Goal: Task Accomplishment & Management: Use online tool/utility

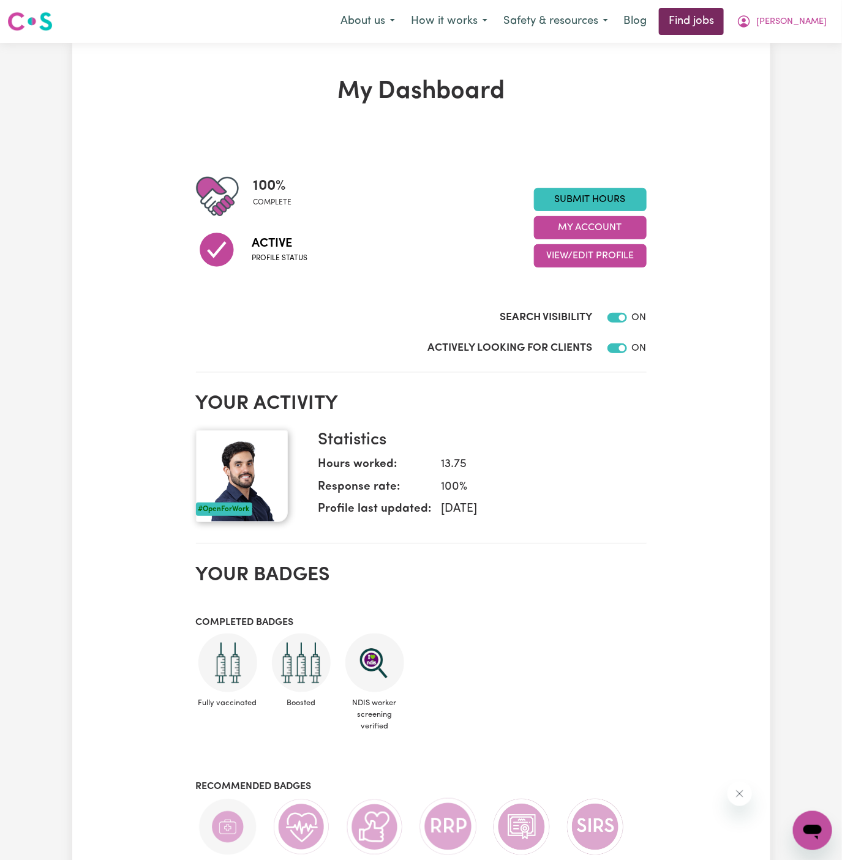
drag, startPoint x: 783, startPoint y: 23, endPoint x: 740, endPoint y: 15, distance: 43.7
click at [740, 15] on div "About us How it works Safety & resources Blog Find jobs Allan" at bounding box center [584, 21] width 502 height 27
click at [724, 24] on link "Find jobs" at bounding box center [691, 21] width 65 height 27
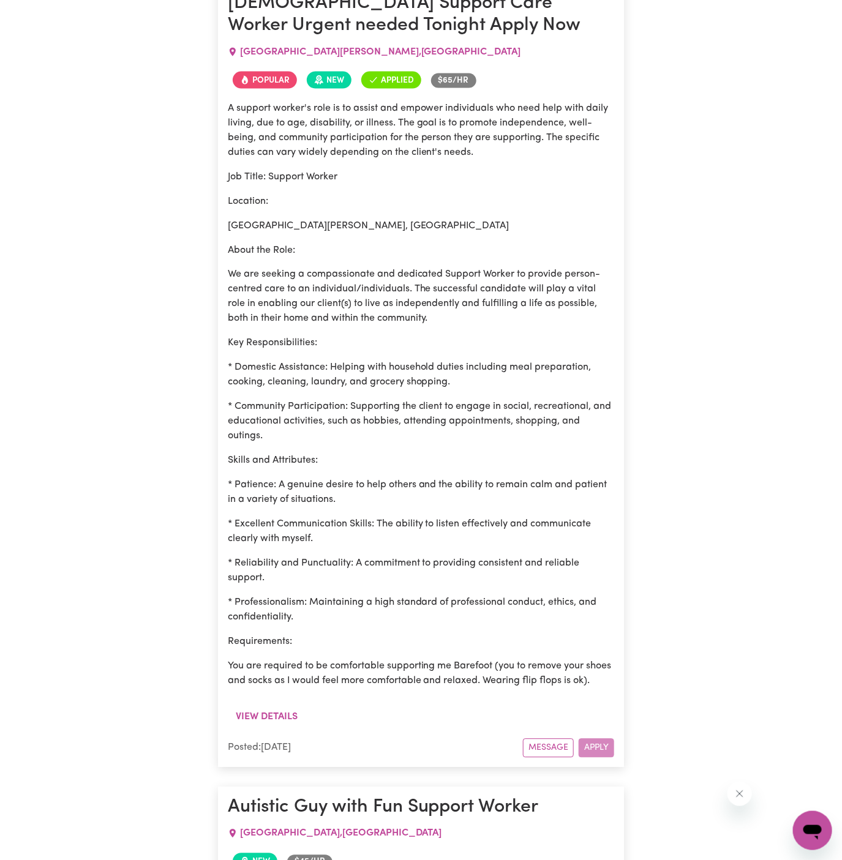
scroll to position [560, 0]
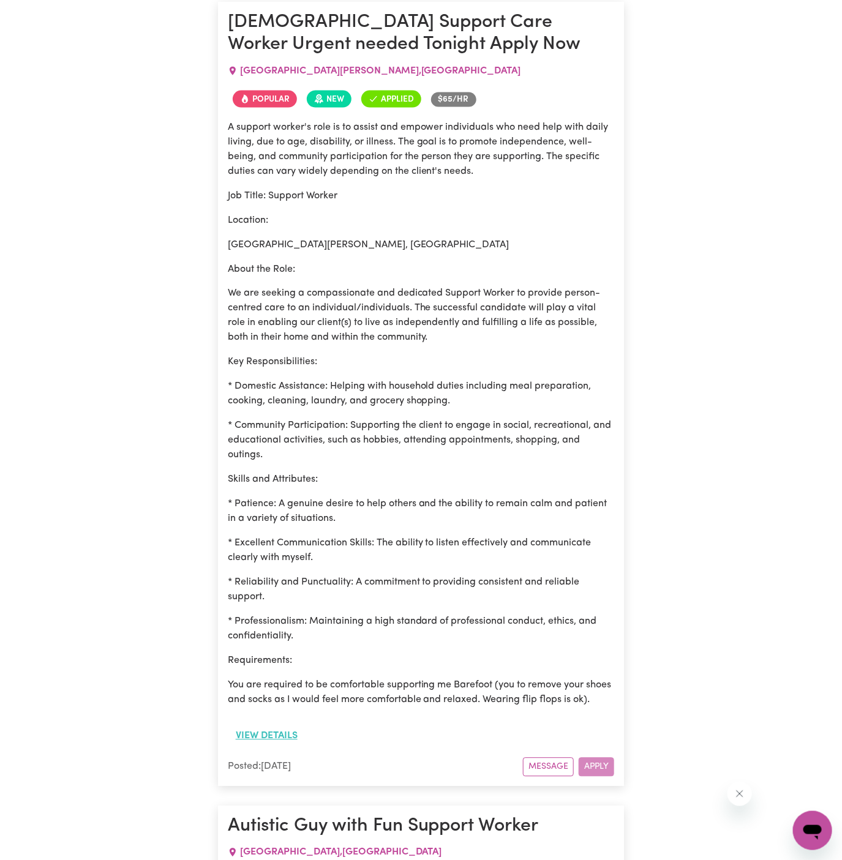
click at [282, 748] on button "View details" at bounding box center [267, 736] width 78 height 23
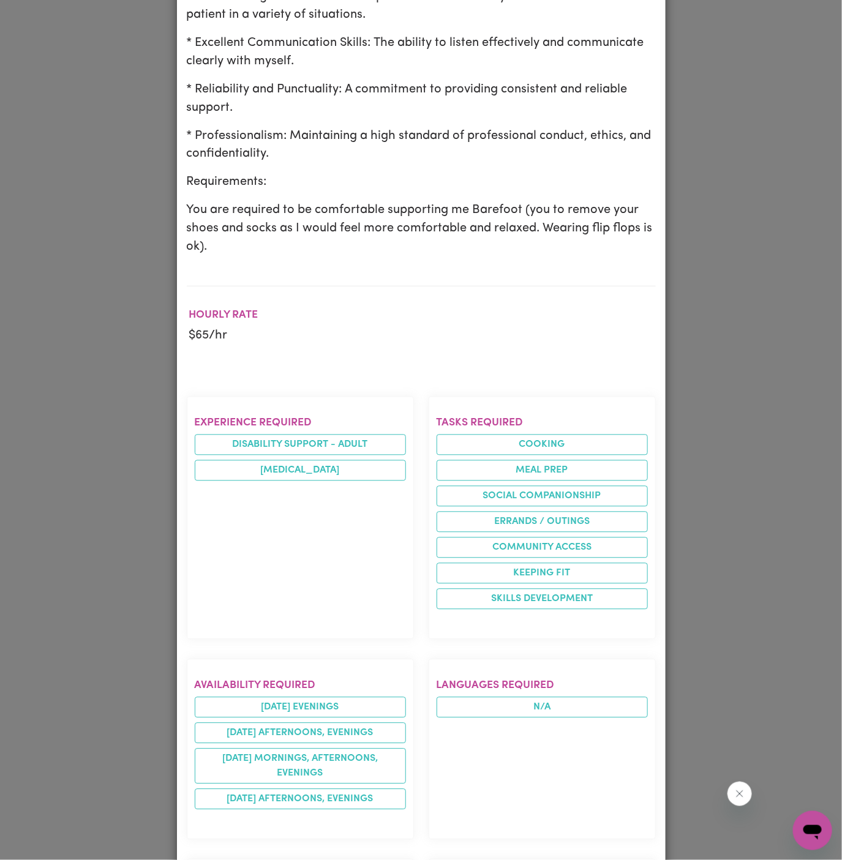
scroll to position [0, 0]
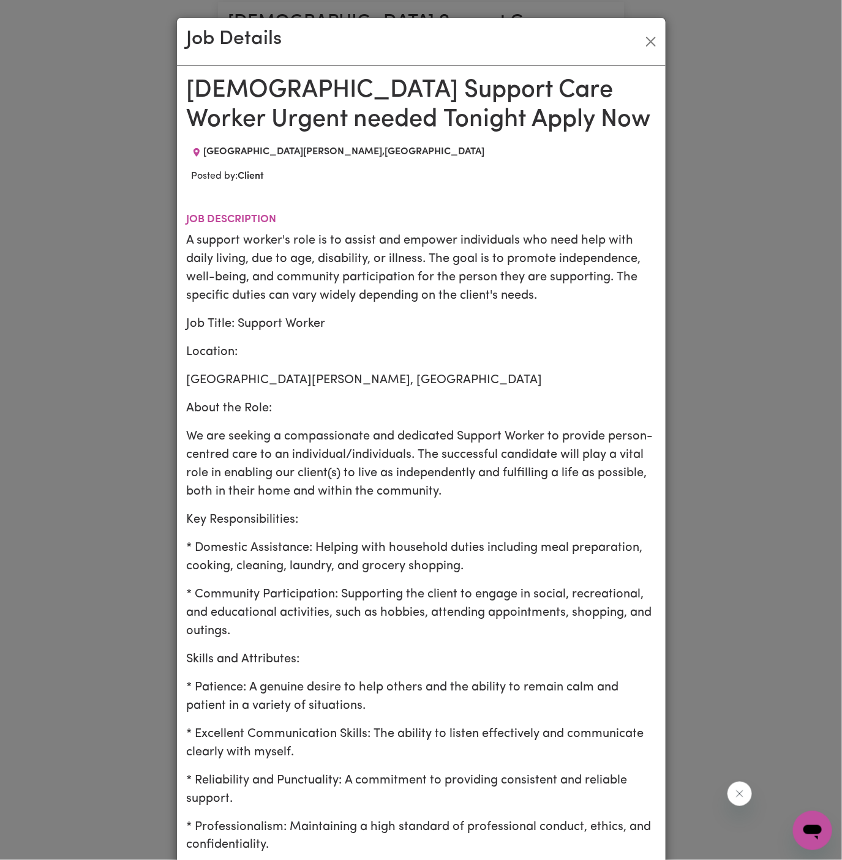
click at [343, 102] on h1 "Male Support Care Worker Urgent needed Tonight Apply Now" at bounding box center [421, 105] width 469 height 59
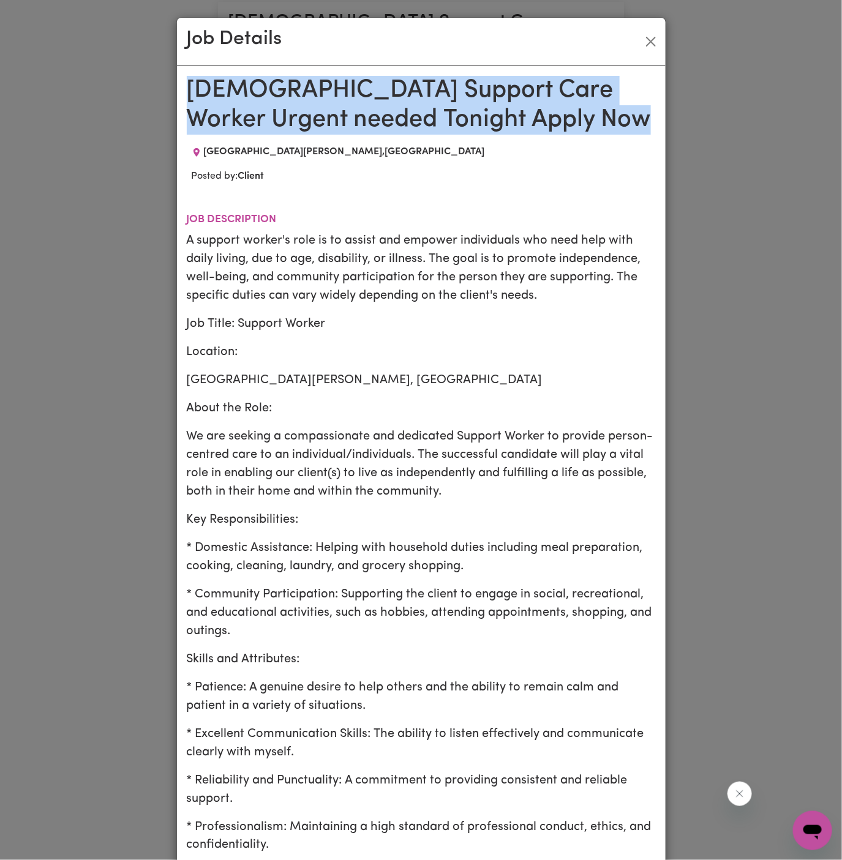
click at [343, 102] on h1 "Male Support Care Worker Urgent needed Tonight Apply Now" at bounding box center [421, 105] width 469 height 59
copy h1 "Male Support Care Worker Urgent needed Tonight Apply Now"
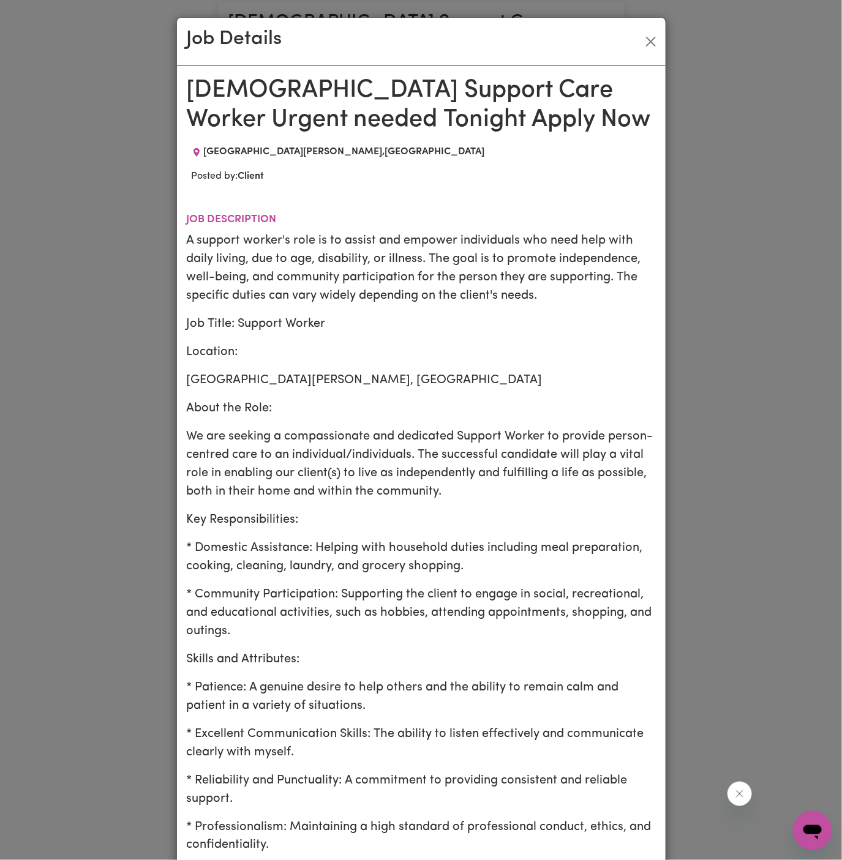
click at [492, 211] on section "Job description A support worker's role is to assist and empower individuals wh…" at bounding box center [421, 586] width 469 height 785
click at [643, 43] on button "Close" at bounding box center [651, 42] width 20 height 20
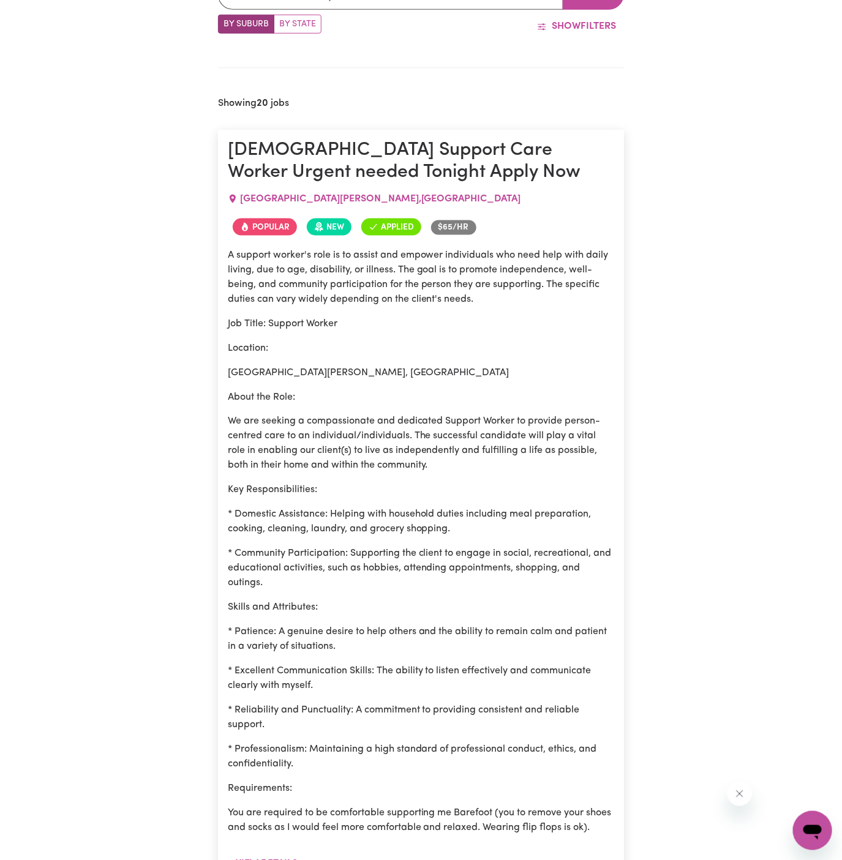
scroll to position [417, 0]
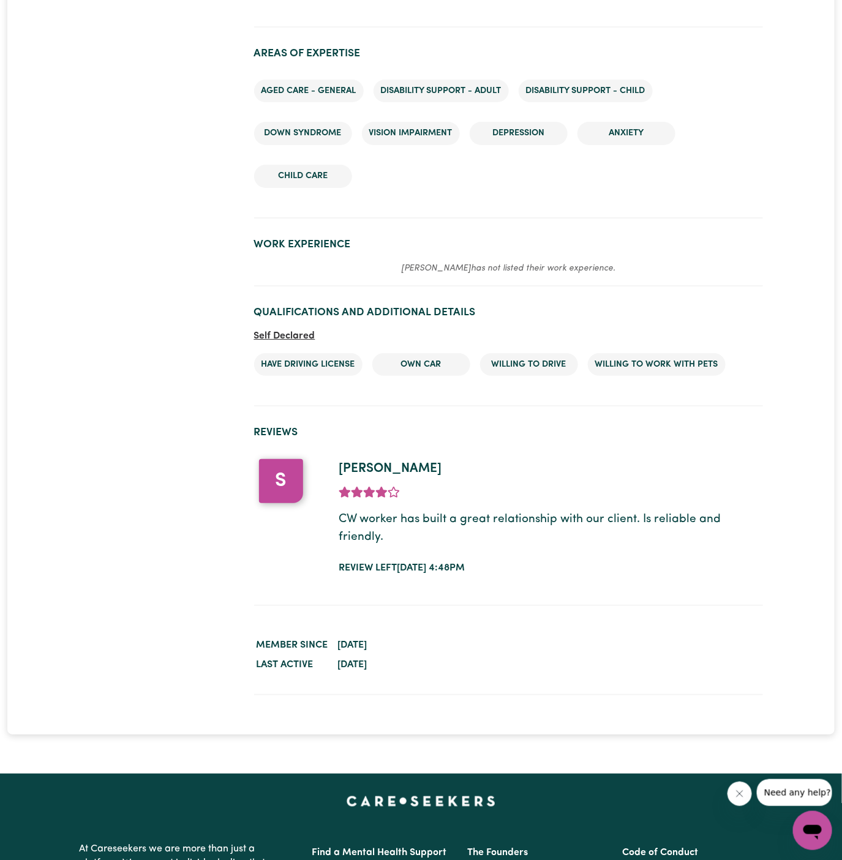
scroll to position [1534, 0]
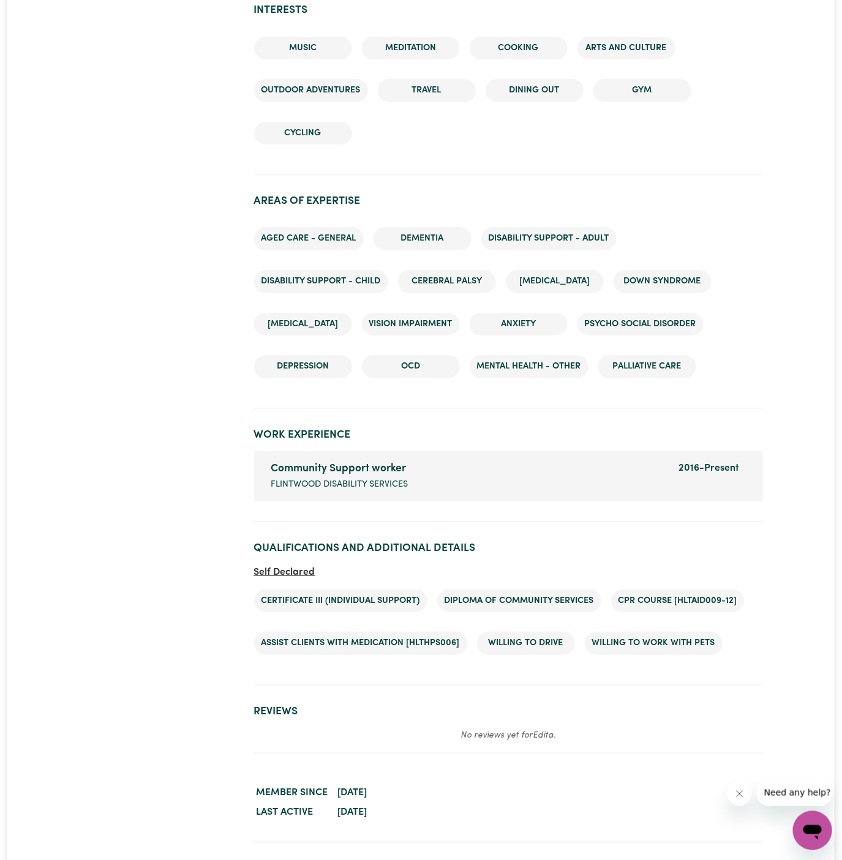
scroll to position [1515, 0]
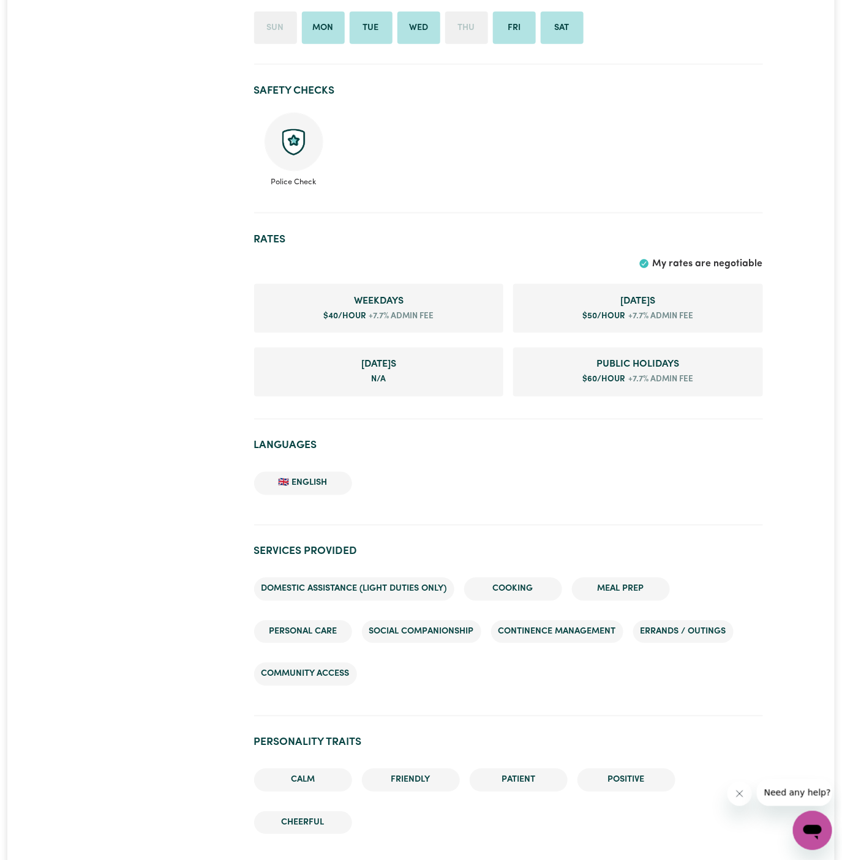
scroll to position [563, 0]
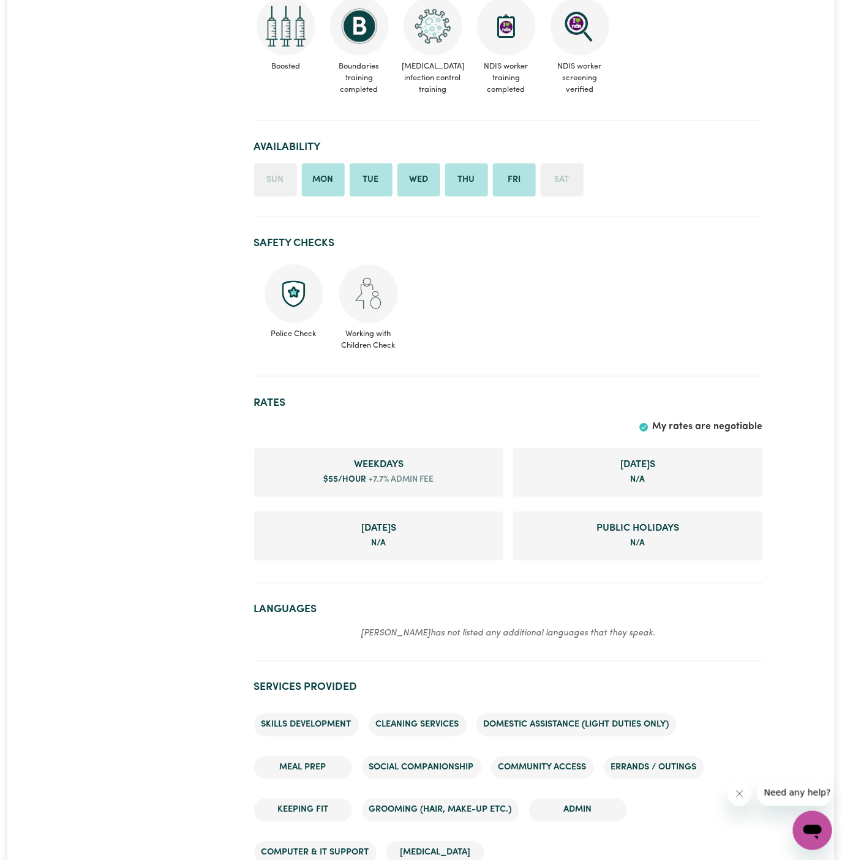
scroll to position [606, 0]
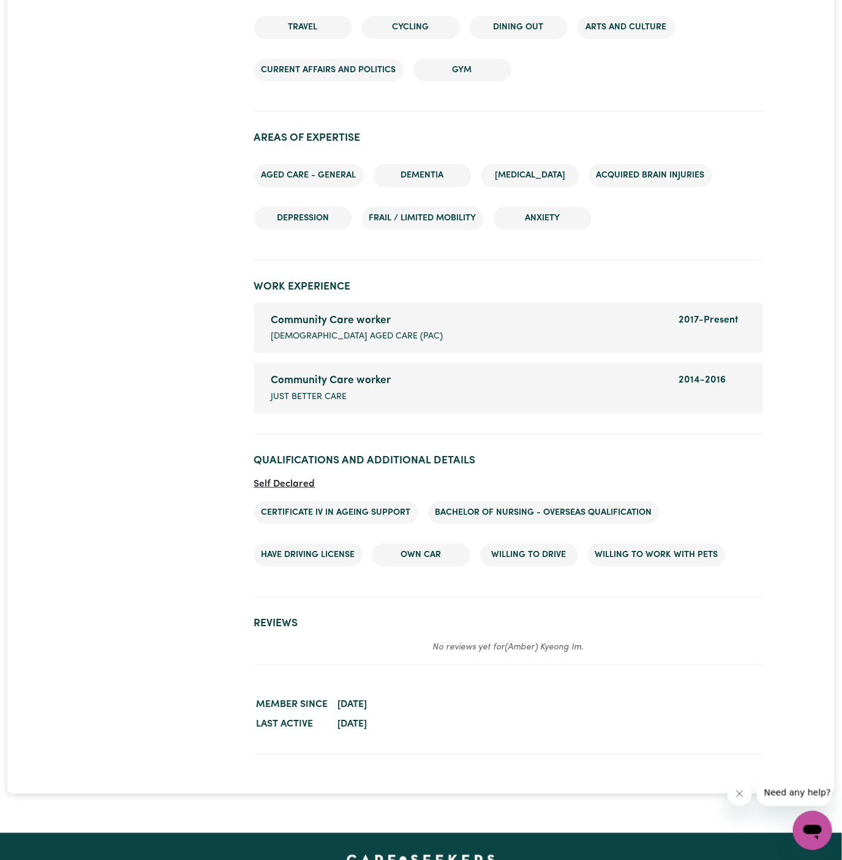
scroll to position [1788, 0]
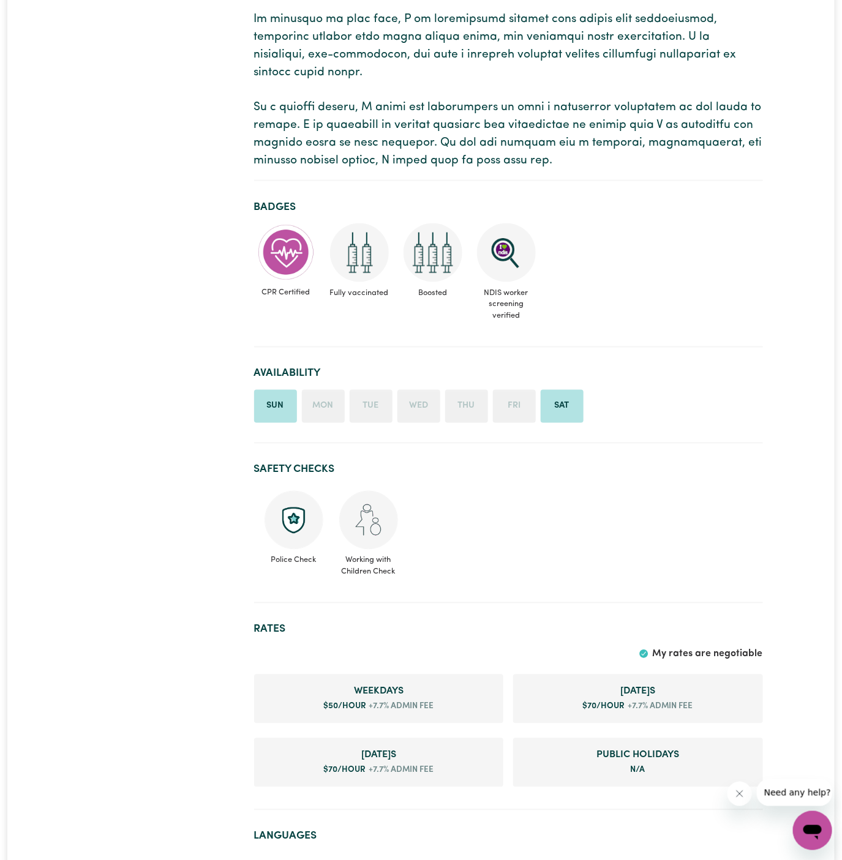
scroll to position [849, 0]
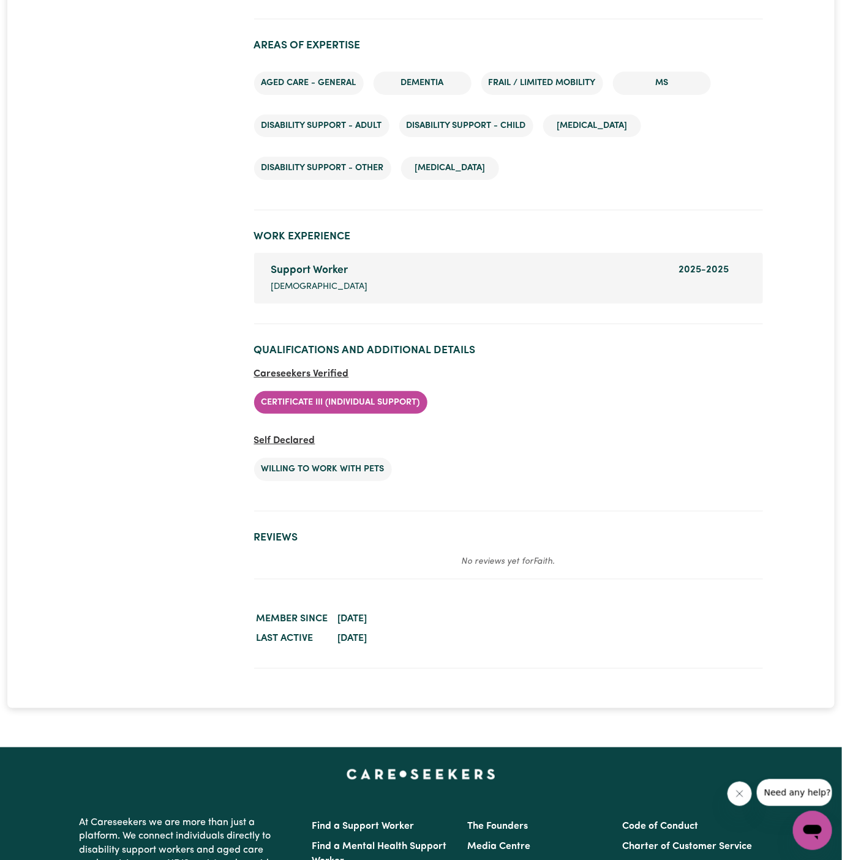
scroll to position [1665, 0]
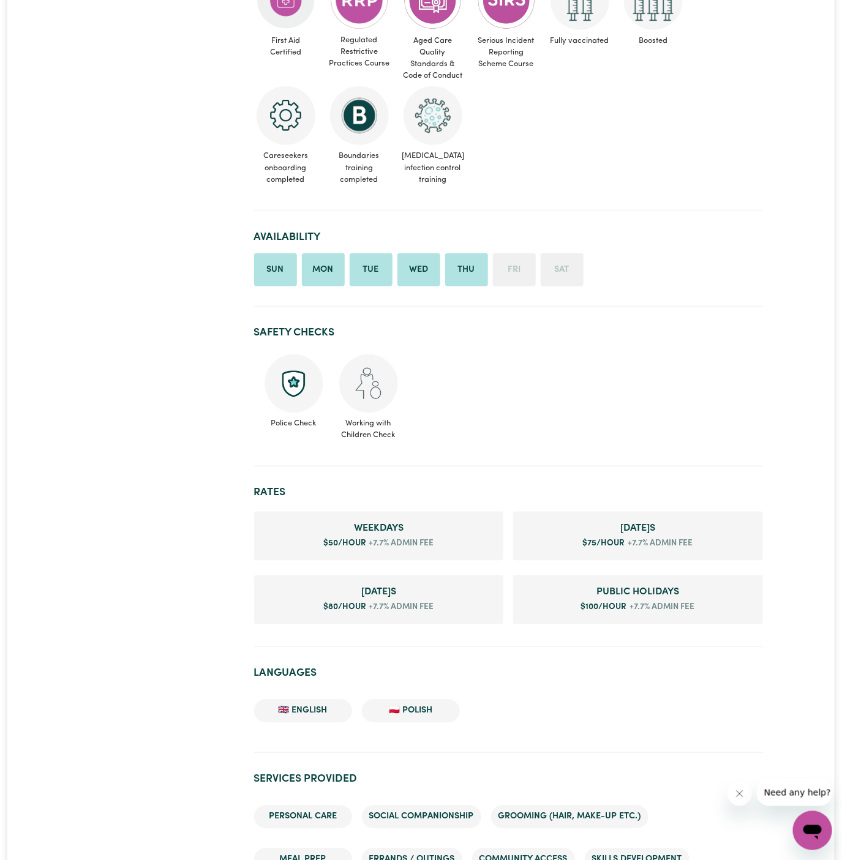
scroll to position [566, 0]
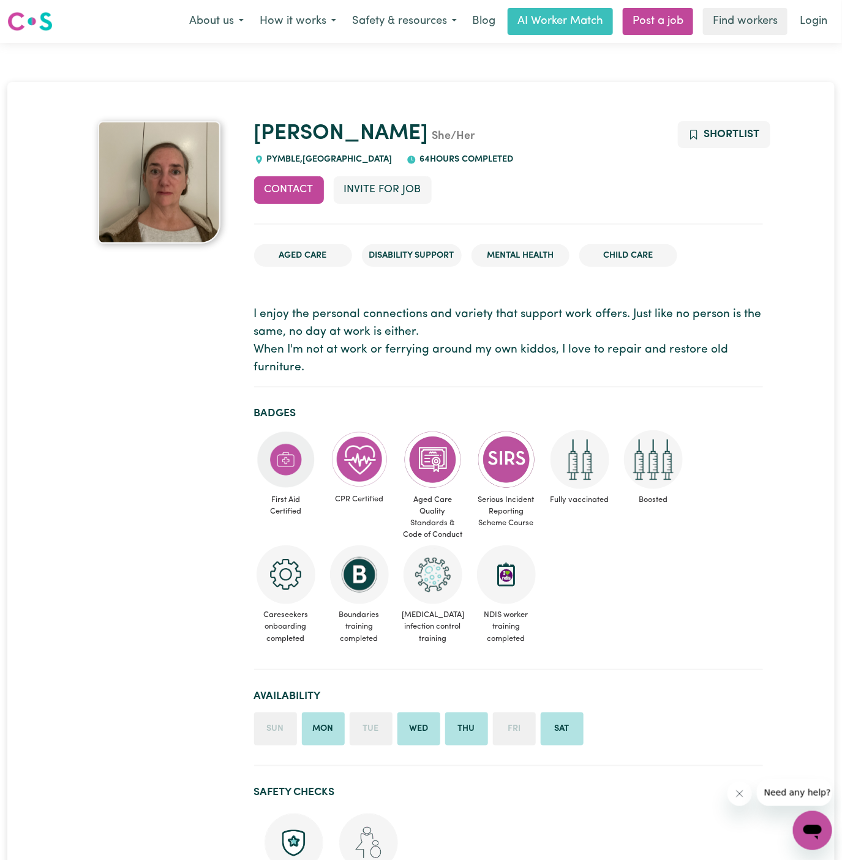
click at [346, 205] on div "Contact Invite for Job Shortlist" at bounding box center [508, 200] width 509 height 48
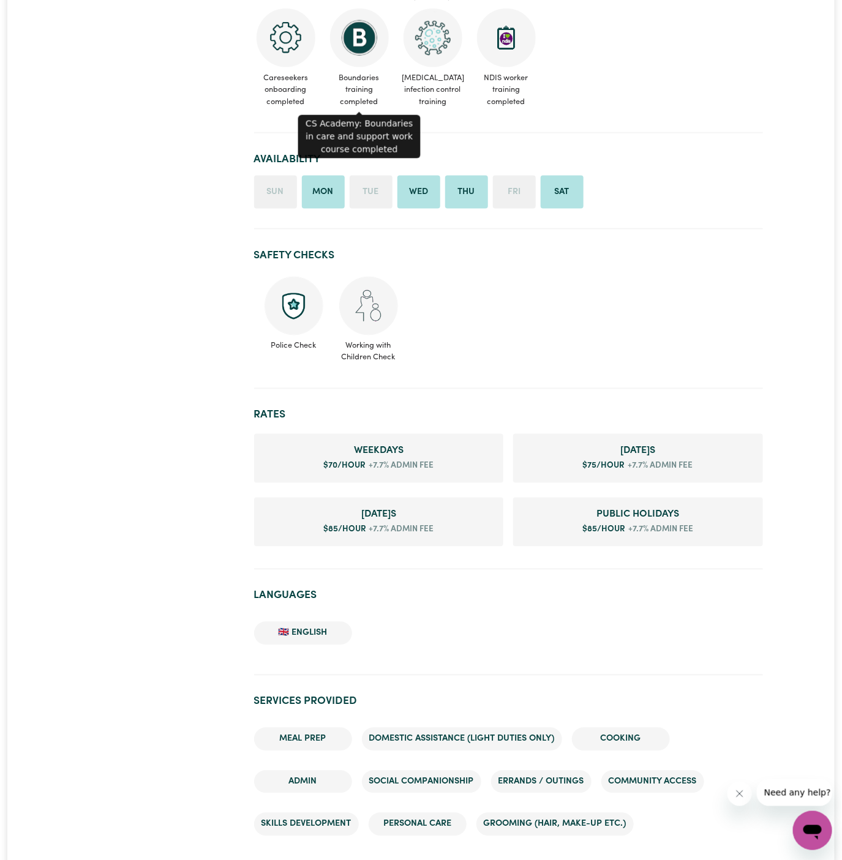
scroll to position [581, 0]
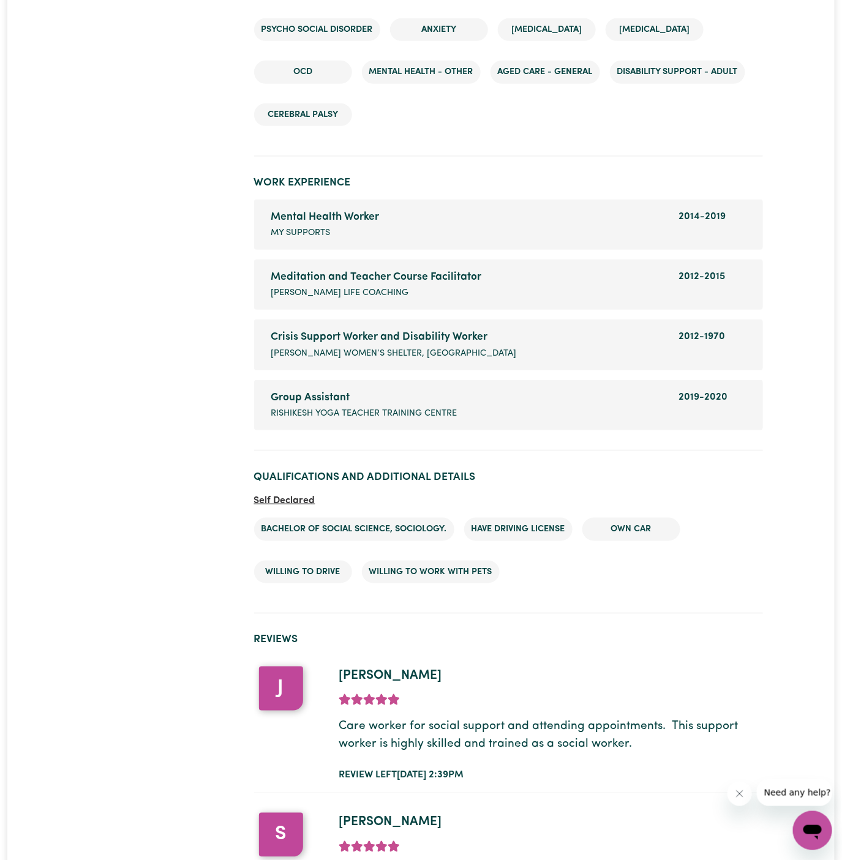
scroll to position [2012, 0]
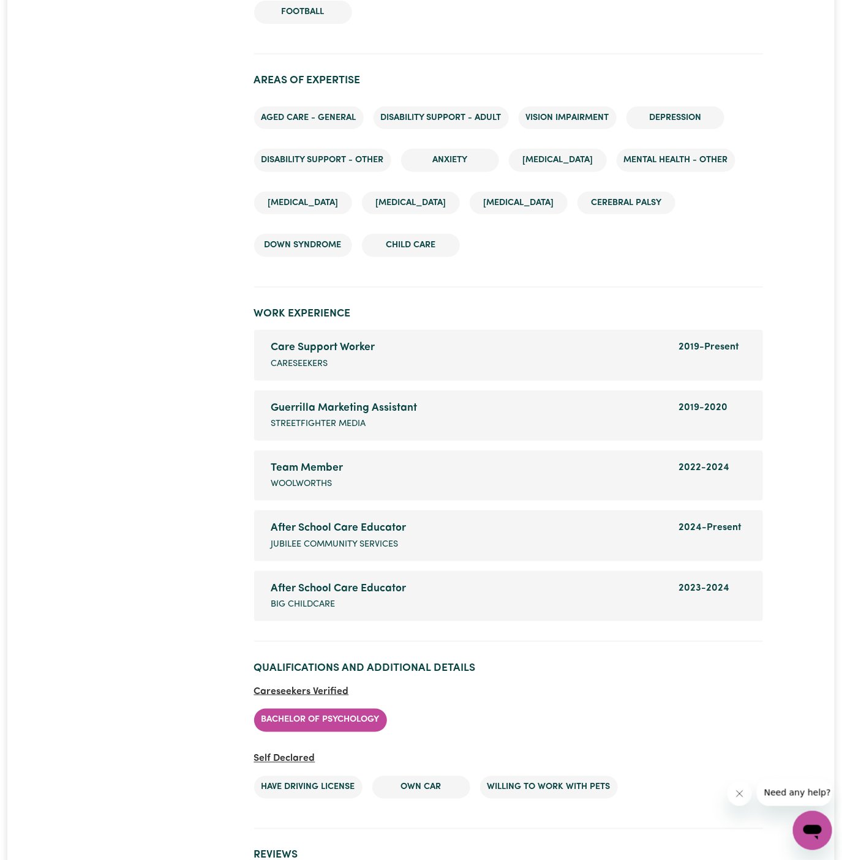
scroll to position [1825, 0]
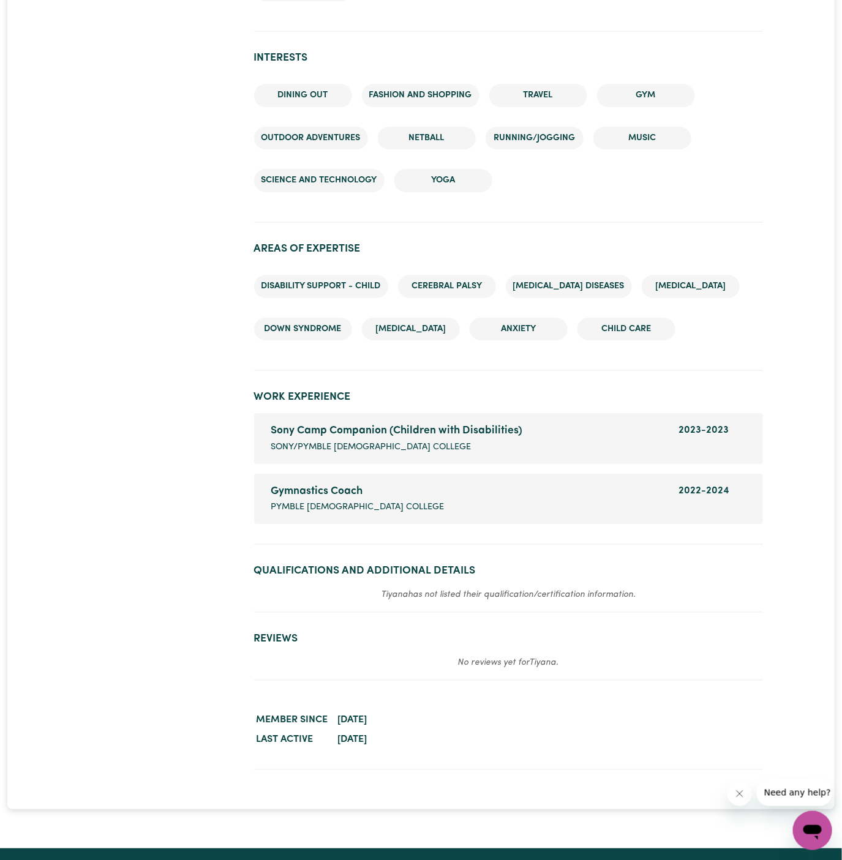
scroll to position [1415, 0]
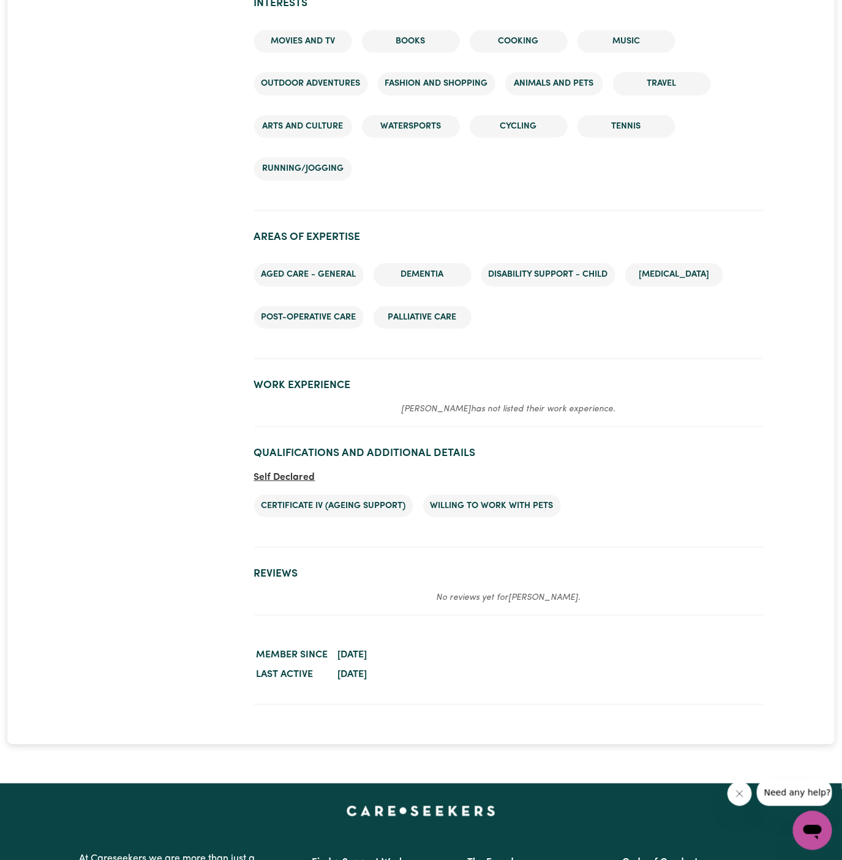
scroll to position [1613, 0]
